Goal: Find contact information: Find contact information

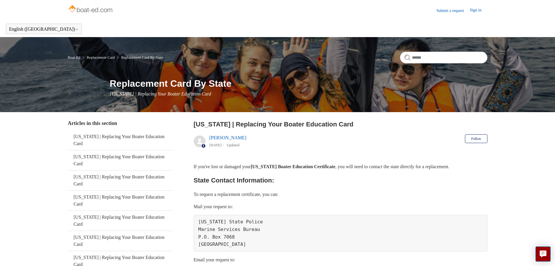
scroll to position [87, 0]
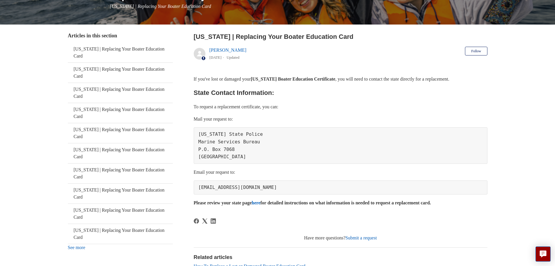
click at [82, 245] on link "See more" at bounding box center [76, 247] width 17 height 5
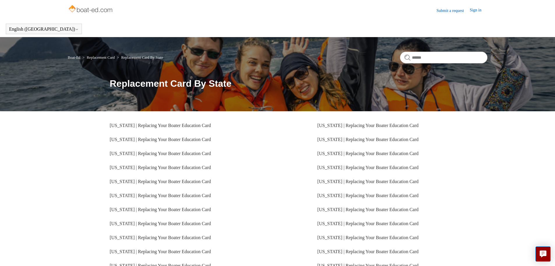
scroll to position [114, 0]
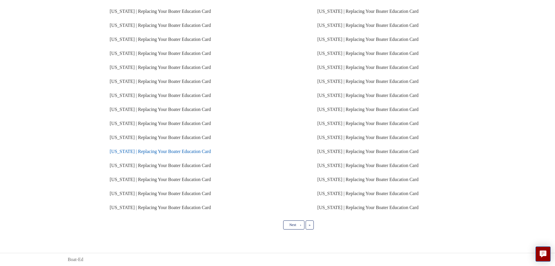
click at [154, 151] on link "[US_STATE] | Replacing Your Boater Education Card" at bounding box center [160, 151] width 101 height 5
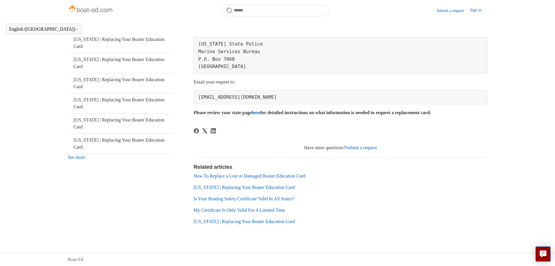
scroll to position [32, 0]
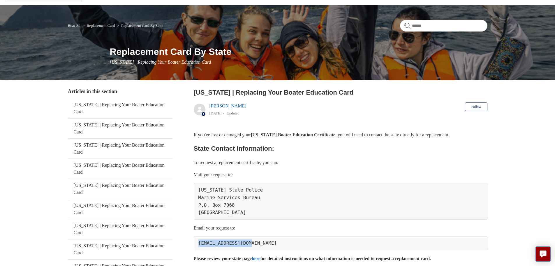
drag, startPoint x: 246, startPoint y: 242, endPoint x: 198, endPoint y: 241, distance: 48.4
click at [198, 241] on pre "NJBoatCert@njsp.gov" at bounding box center [341, 243] width 294 height 14
copy pre "NJBoatCert@njsp.gov"
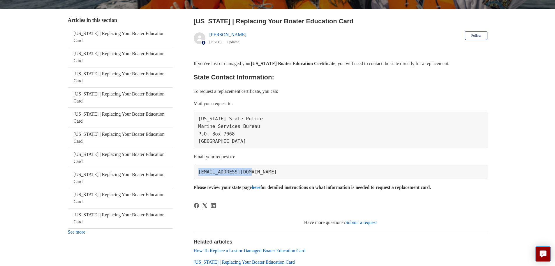
scroll to position [119, 0]
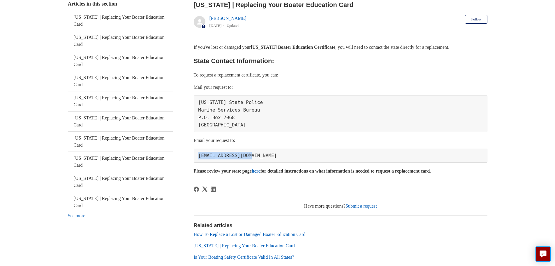
click at [261, 171] on link "here" at bounding box center [256, 170] width 9 height 5
